Goal: Information Seeking & Learning: Check status

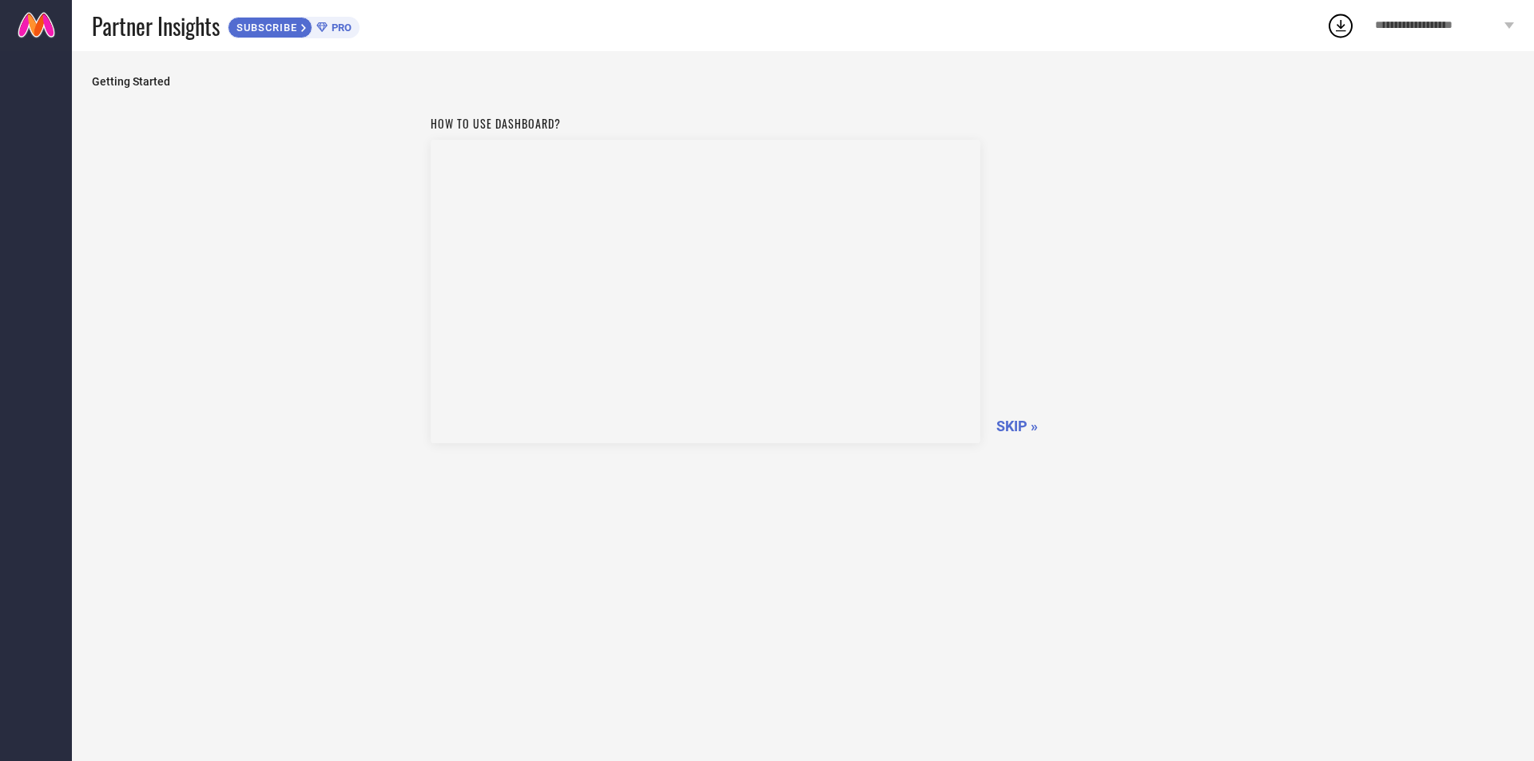
click at [1004, 423] on span "SKIP »" at bounding box center [1017, 426] width 42 height 17
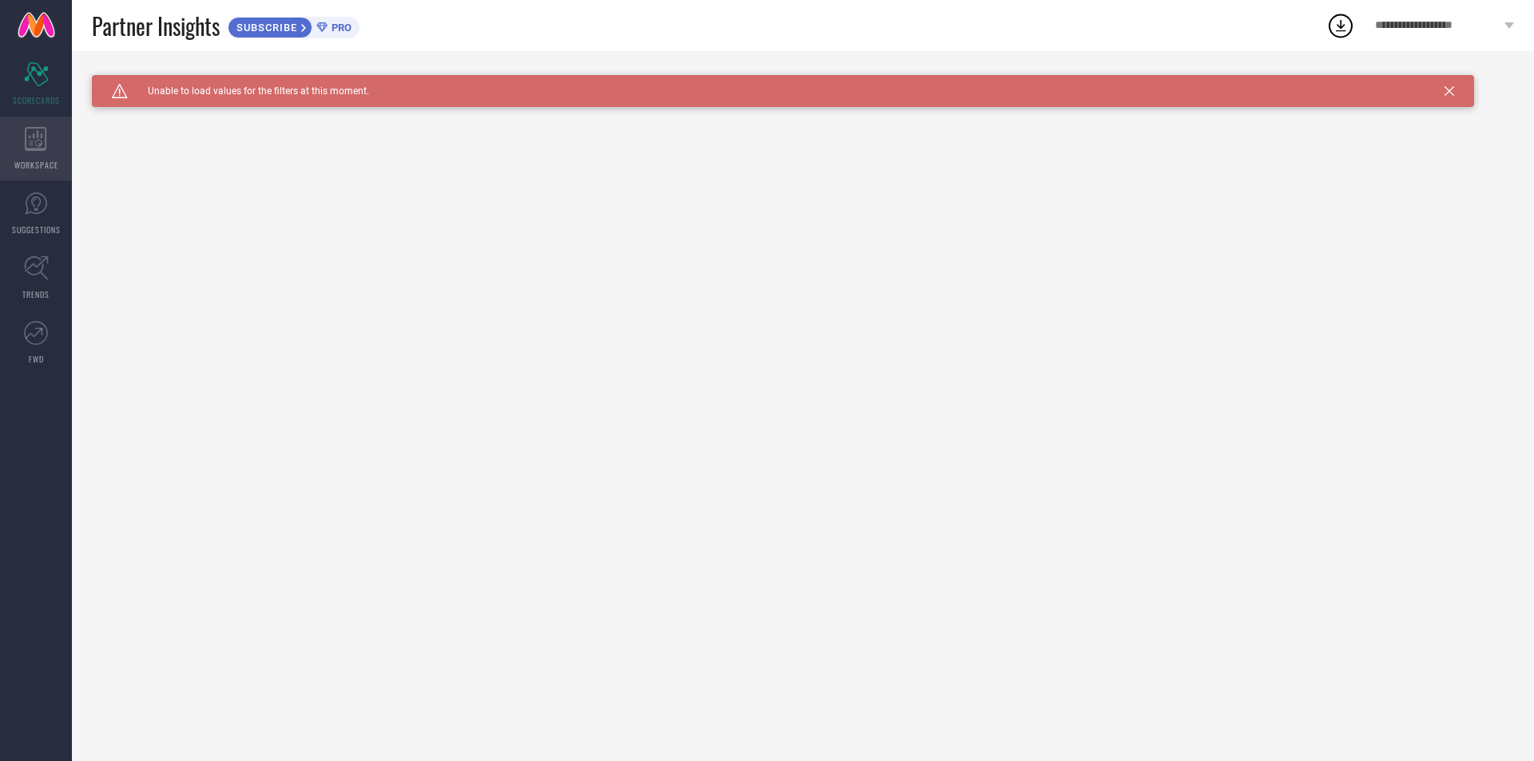
click at [33, 127] on icon at bounding box center [36, 139] width 22 height 24
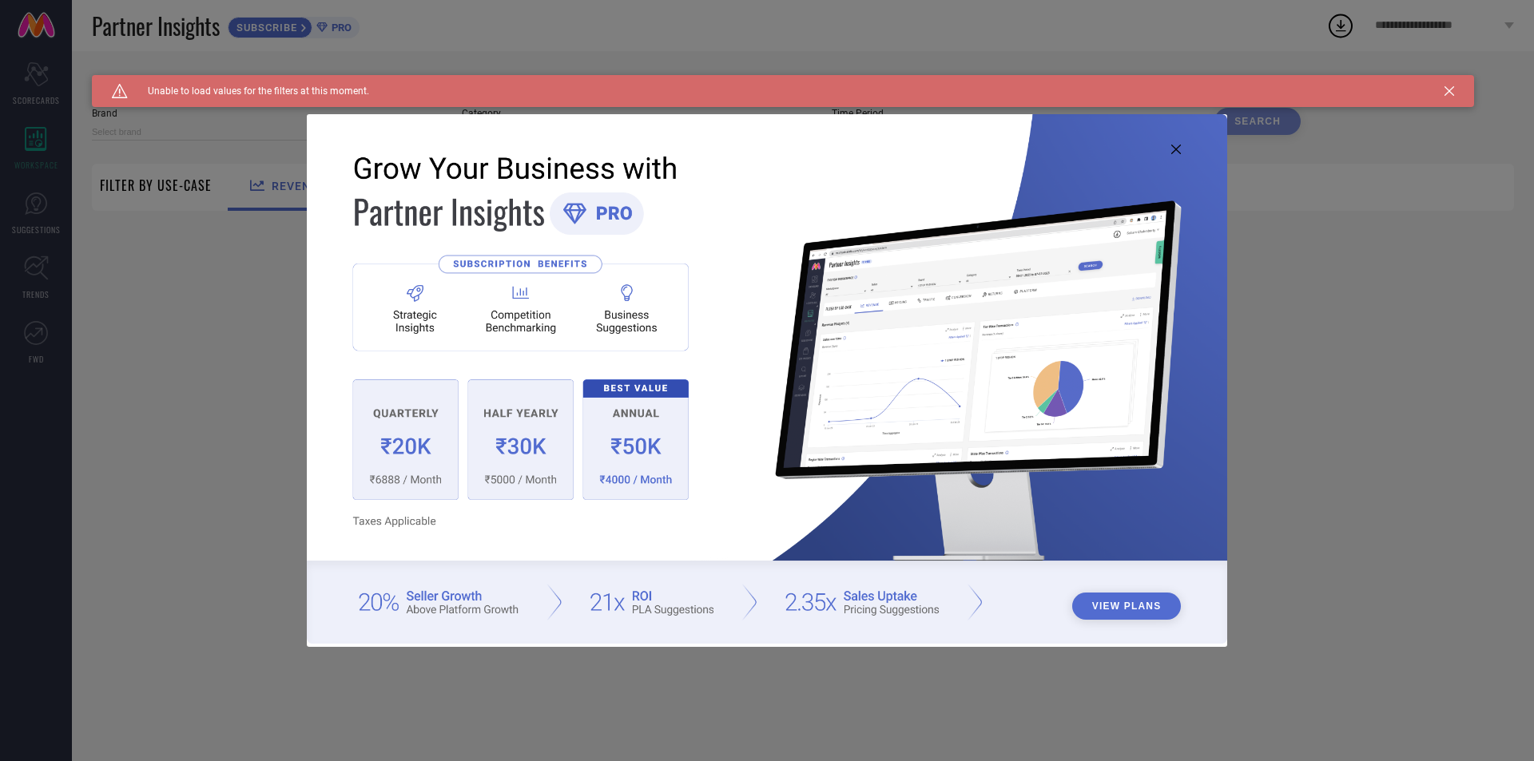
type input "1 STOP FASHION"
type input "All"
click at [1179, 150] on icon at bounding box center [1176, 150] width 10 height 10
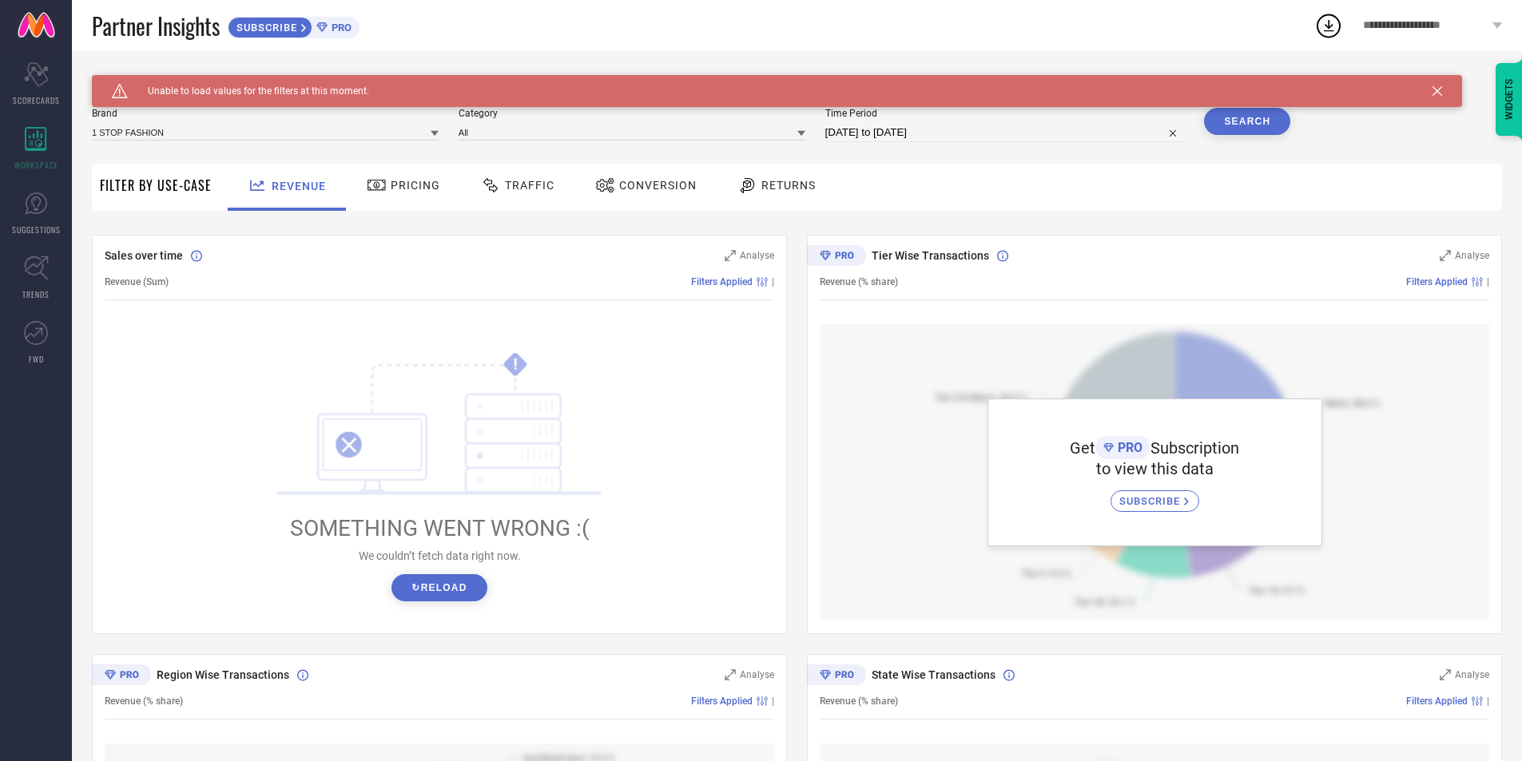
click at [400, 192] on span "Pricing" at bounding box center [416, 185] width 50 height 13
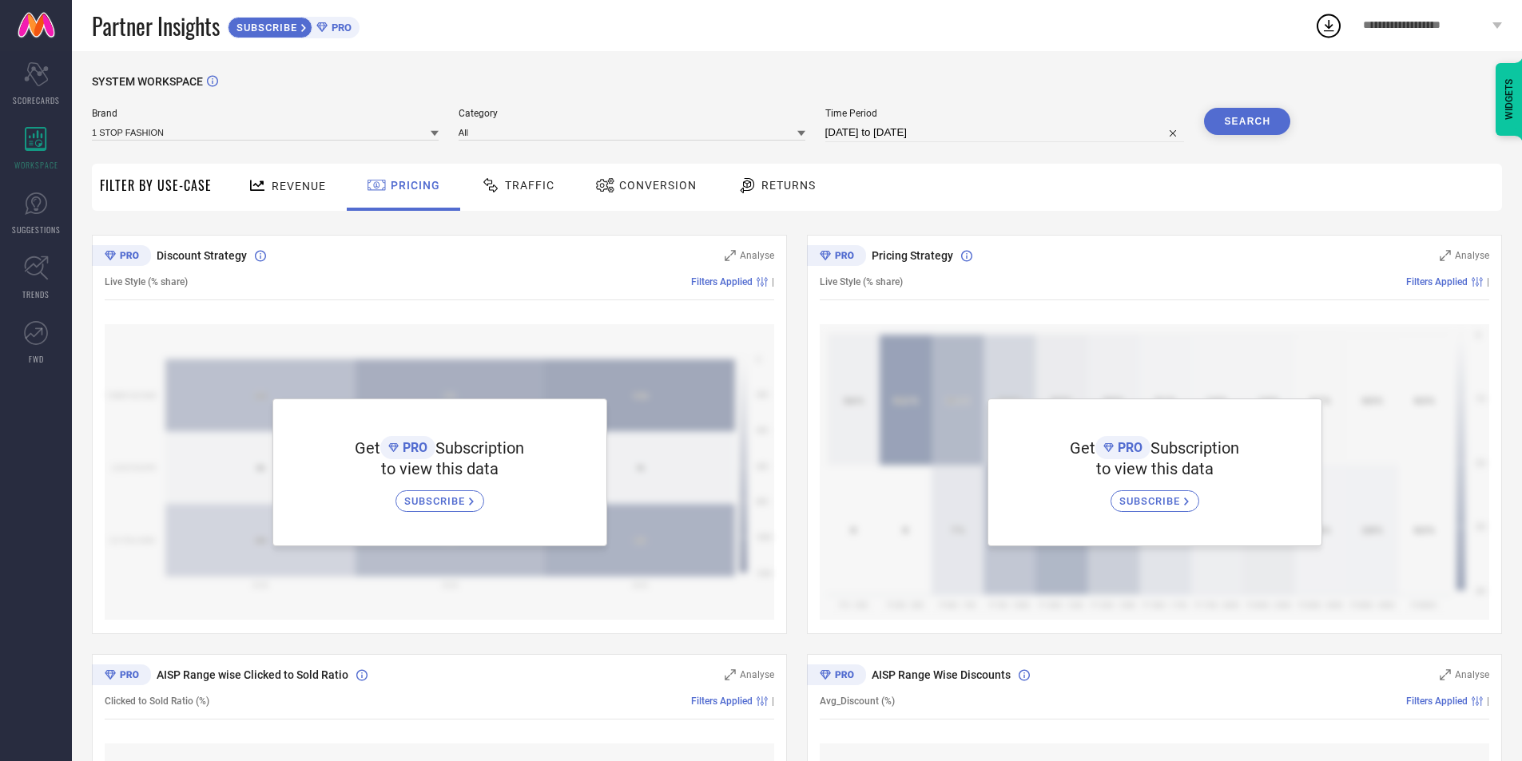
click at [547, 194] on div "Traffic" at bounding box center [517, 185] width 81 height 27
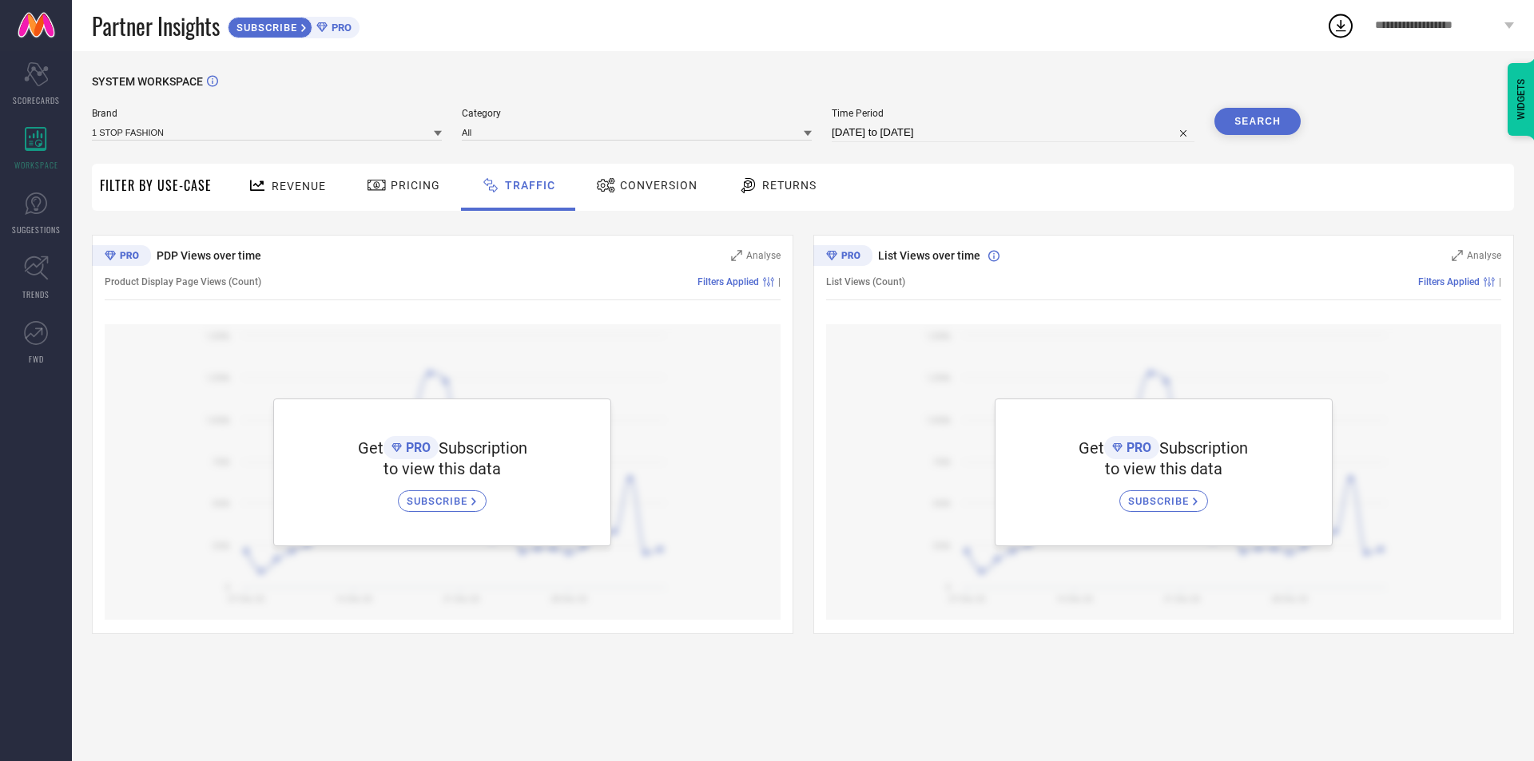
click at [688, 196] on div "Conversion" at bounding box center [646, 185] width 109 height 27
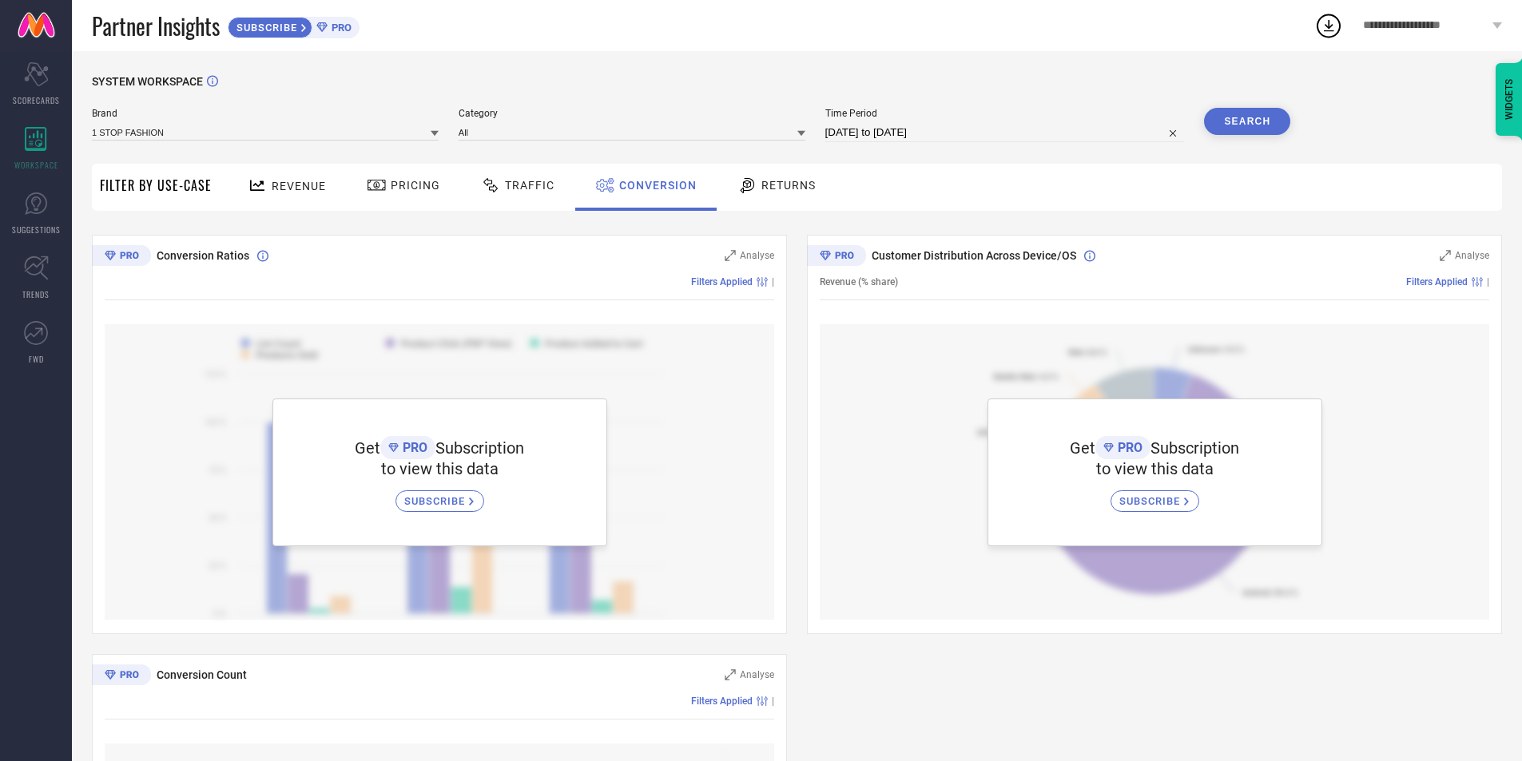
click at [762, 194] on div "Returns" at bounding box center [776, 185] width 86 height 27
